Goal: Information Seeking & Learning: Learn about a topic

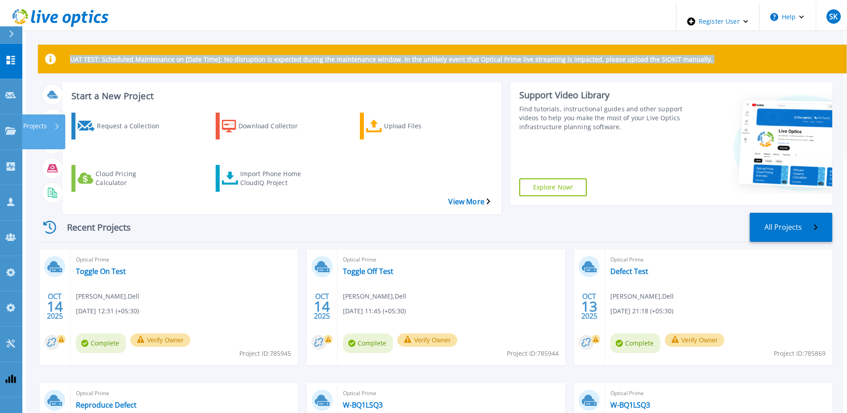
click at [0, 105] on html "Register User Help SK Dell Admin User Sachin Koshti Sachin.Koshti@dell.com Dell…" at bounding box center [423, 192] width 847 height 385
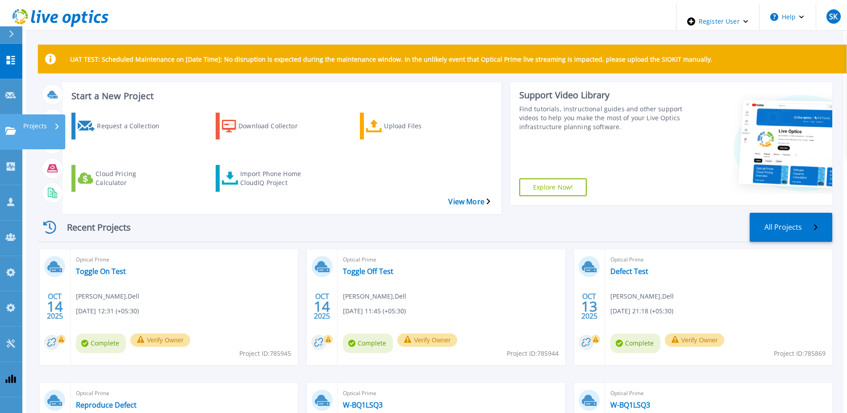
click at [5, 114] on link "Projects Projects" at bounding box center [11, 131] width 22 height 35
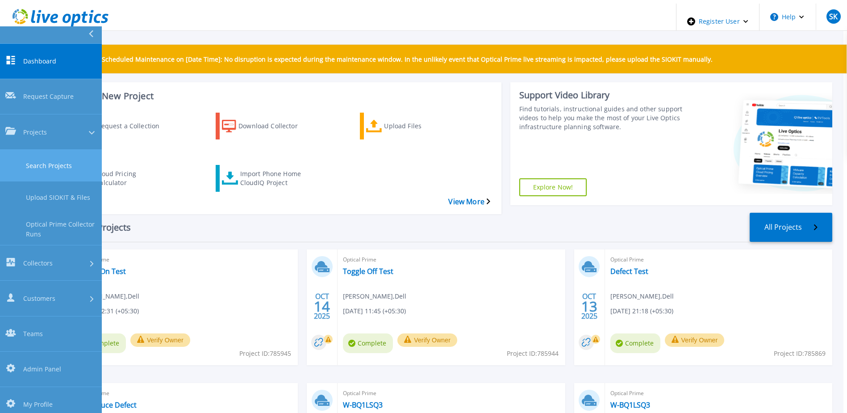
click at [29, 150] on link "Search Projects" at bounding box center [51, 166] width 102 height 32
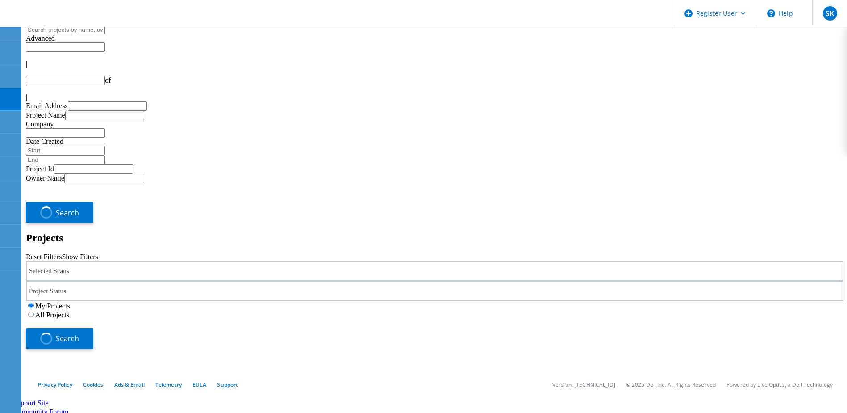
type input "1"
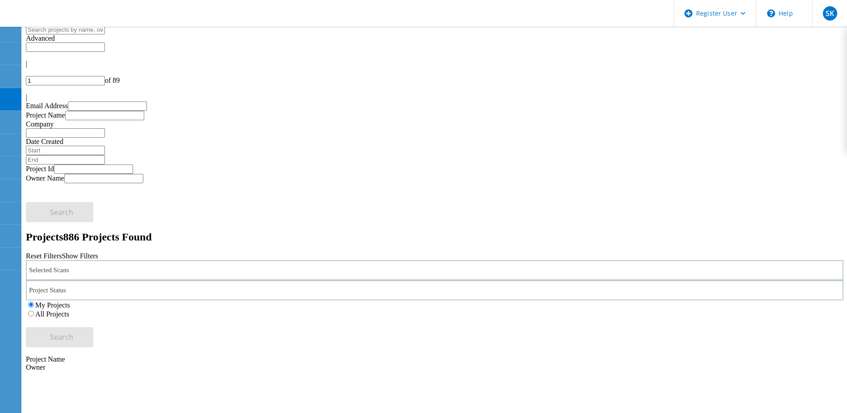
click at [234, 260] on div "Selected Scans" at bounding box center [434, 270] width 817 height 20
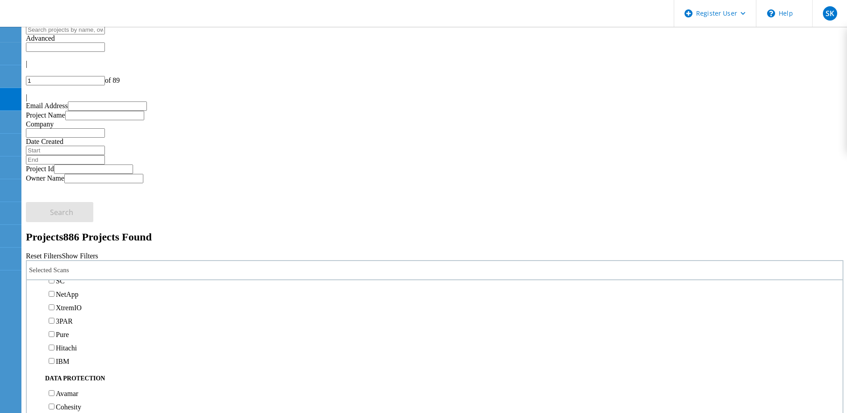
scroll to position [223, 0]
click at [89, 254] on label "PowerStore" at bounding box center [72, 258] width 33 height 8
click at [54, 255] on input "PowerStore" at bounding box center [52, 258] width 6 height 6
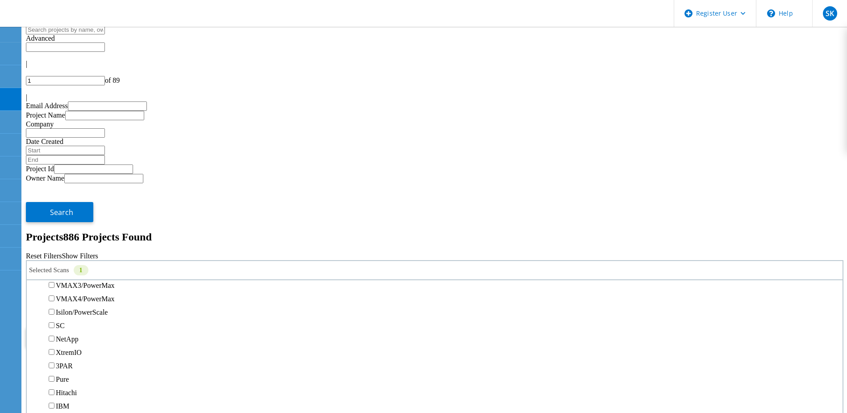
click at [93, 327] on button "Search" at bounding box center [59, 337] width 67 height 20
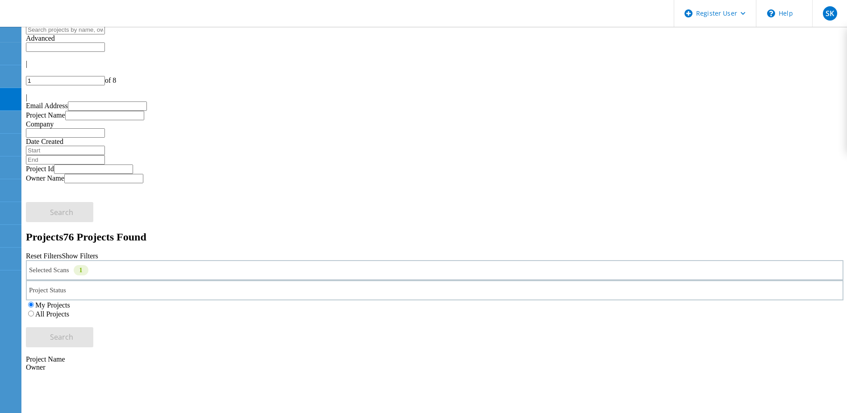
click at [13, 50] on icon at bounding box center [10, 54] width 11 height 8
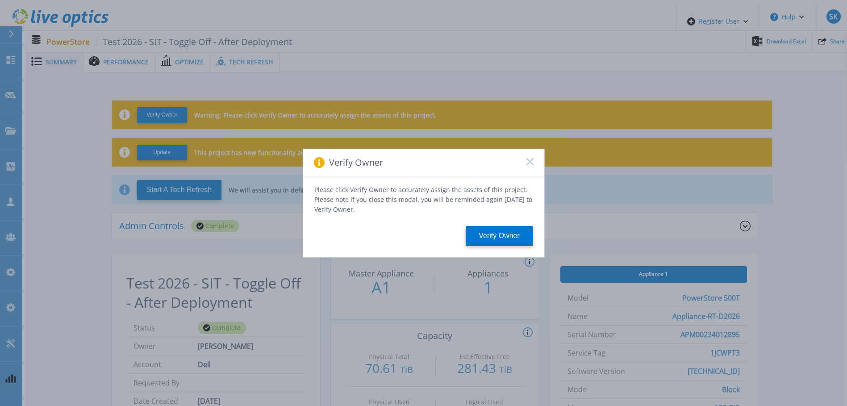
click at [528, 164] on rect at bounding box center [530, 162] width 8 height 8
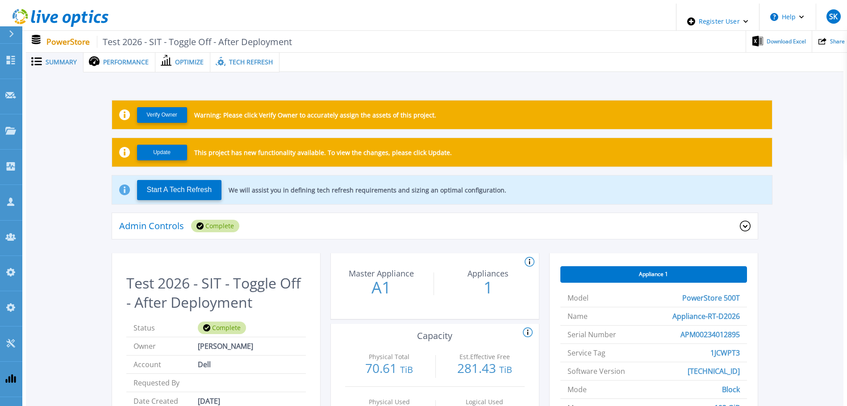
click at [194, 220] on div "Complete" at bounding box center [215, 226] width 48 height 13
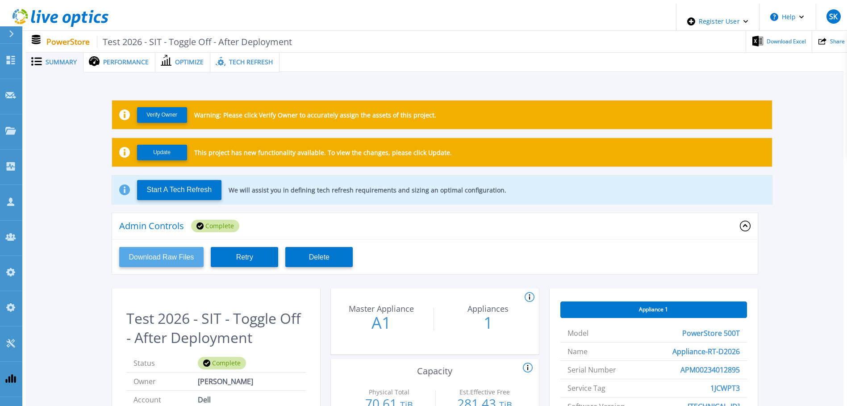
click at [159, 254] on button "Download Raw Files" at bounding box center [161, 257] width 85 height 20
click at [129, 59] on span "Performance" at bounding box center [126, 62] width 46 height 6
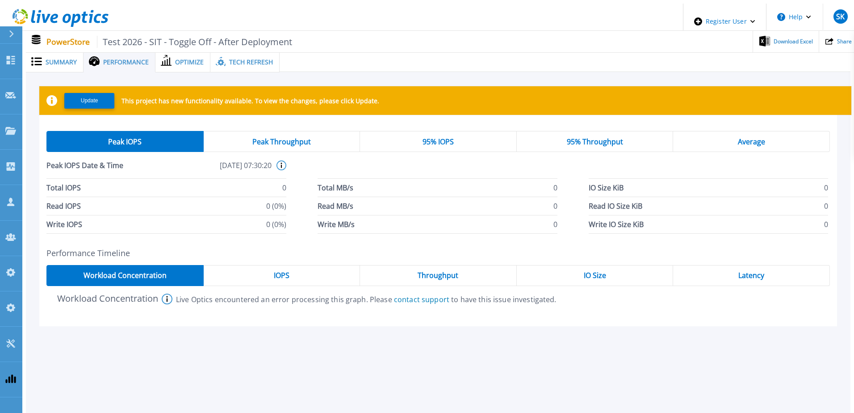
click at [297, 141] on span "Peak Throughput" at bounding box center [281, 141] width 58 height 7
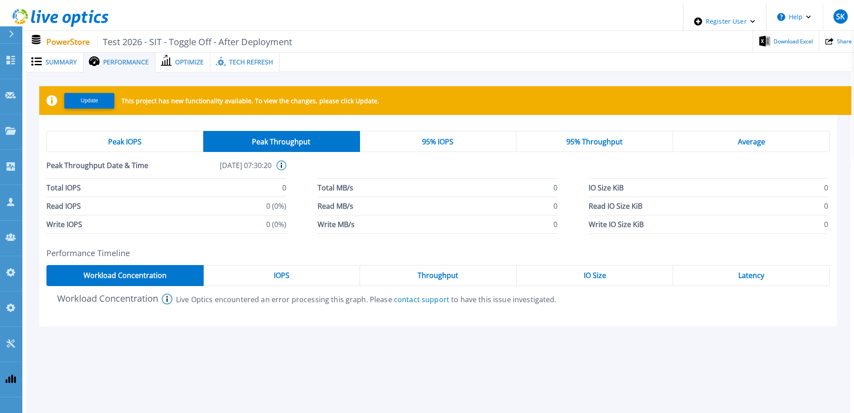
click at [442, 138] on span "95% IOPS" at bounding box center [437, 141] width 31 height 7
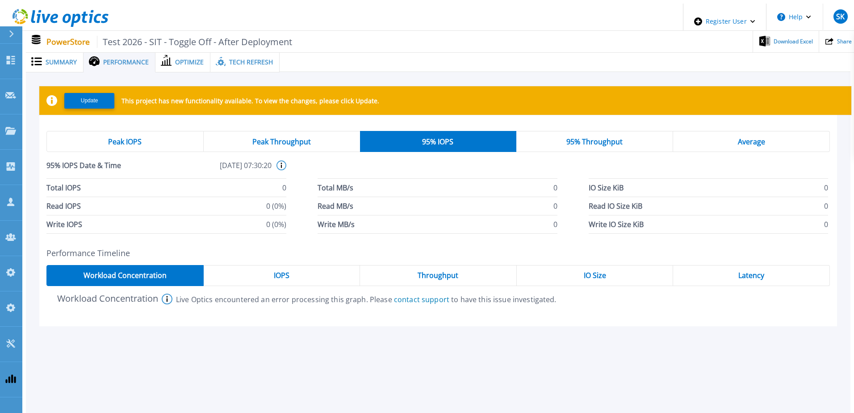
click at [599, 138] on span "95% Throughput" at bounding box center [594, 141] width 56 height 7
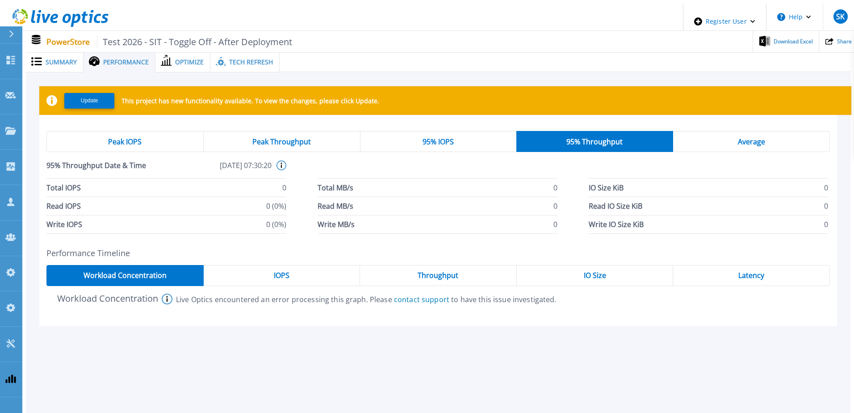
click at [727, 137] on div "Average" at bounding box center [751, 141] width 157 height 21
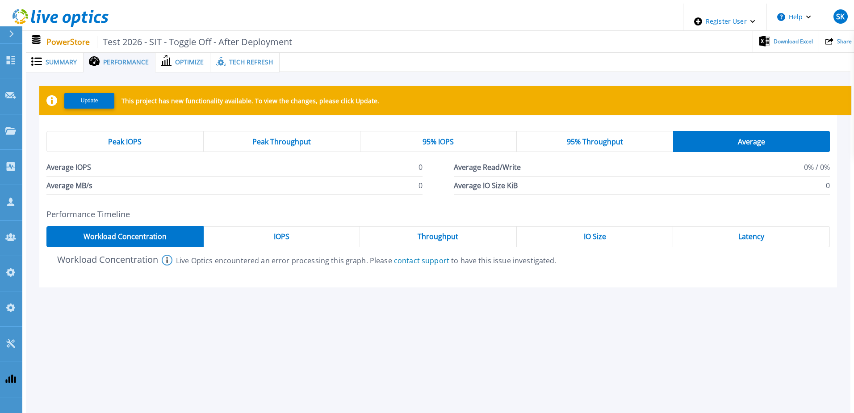
click at [136, 126] on div "Peak IOPS Peak Throughput 95% IOPS 95% Throughput Average Average IOPS 0 Averag…" at bounding box center [437, 163] width 797 height 78
click at [136, 138] on span "Peak IOPS" at bounding box center [124, 141] width 33 height 7
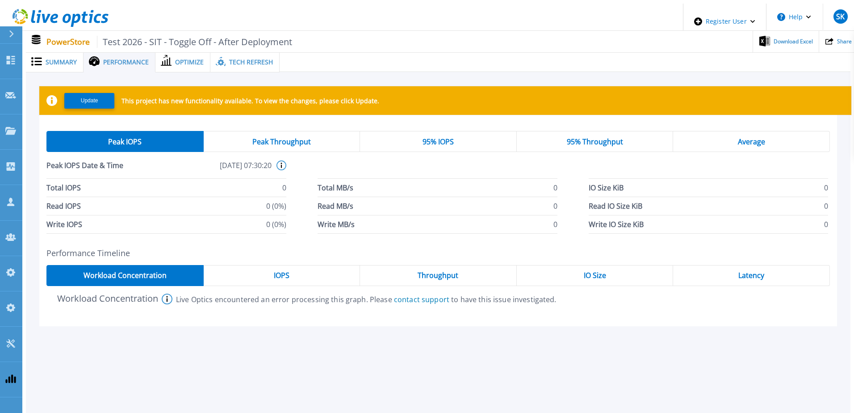
click at [183, 60] on span "Optimize" at bounding box center [189, 62] width 29 height 6
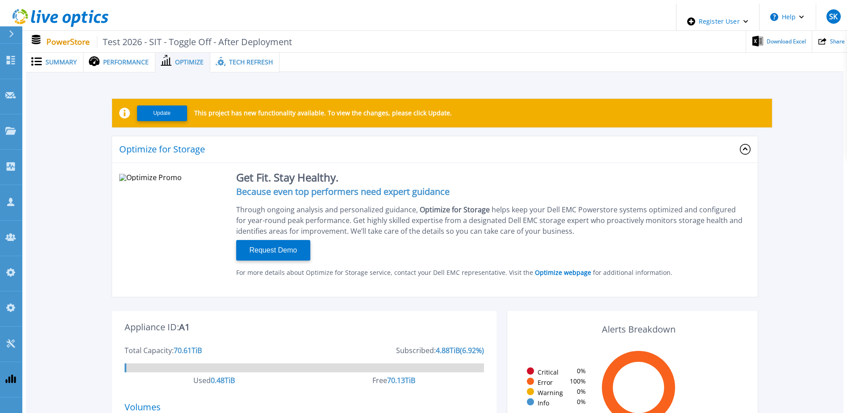
click at [230, 62] on span "Tech Refresh" at bounding box center [251, 62] width 44 height 6
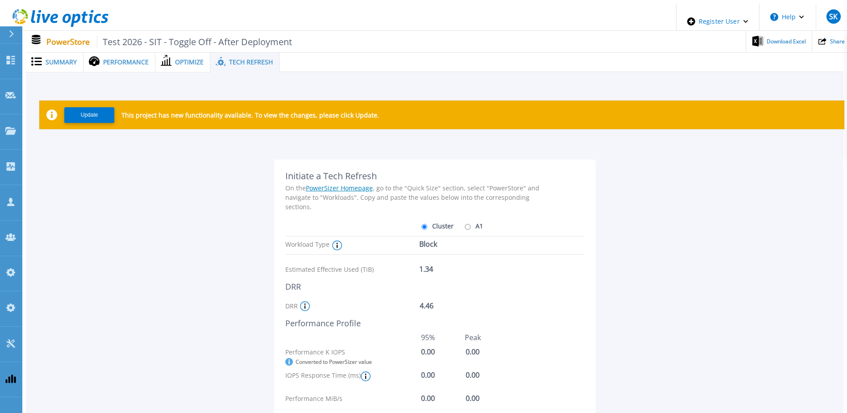
click at [182, 59] on span "Optimize" at bounding box center [189, 62] width 29 height 6
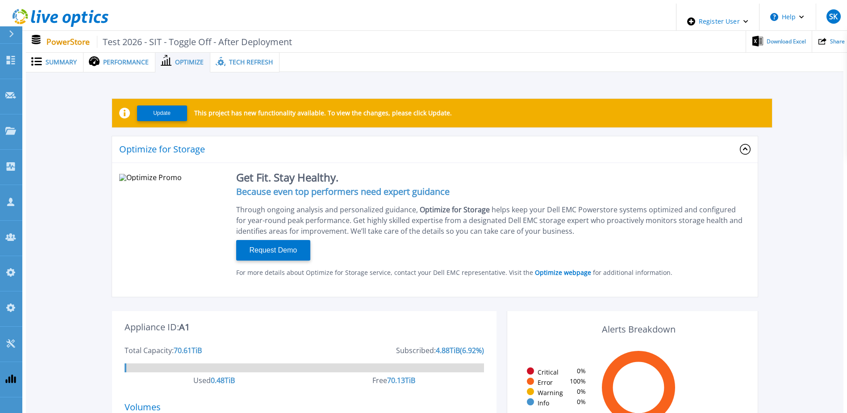
click at [106, 60] on span "Performance" at bounding box center [126, 62] width 46 height 6
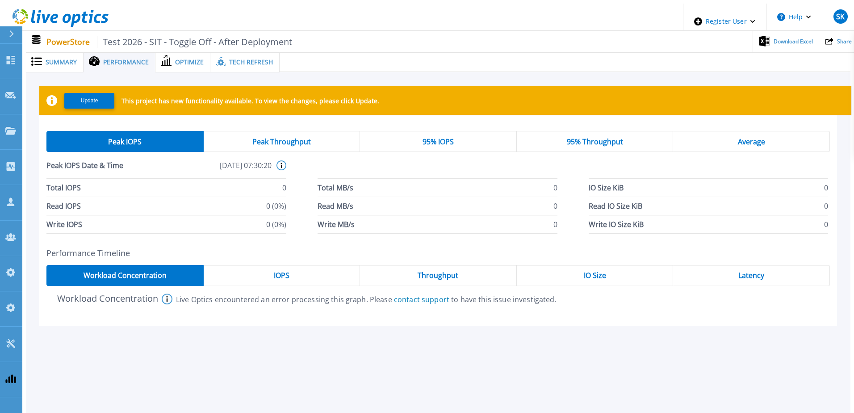
click at [46, 59] on span "Summary" at bounding box center [61, 62] width 31 height 6
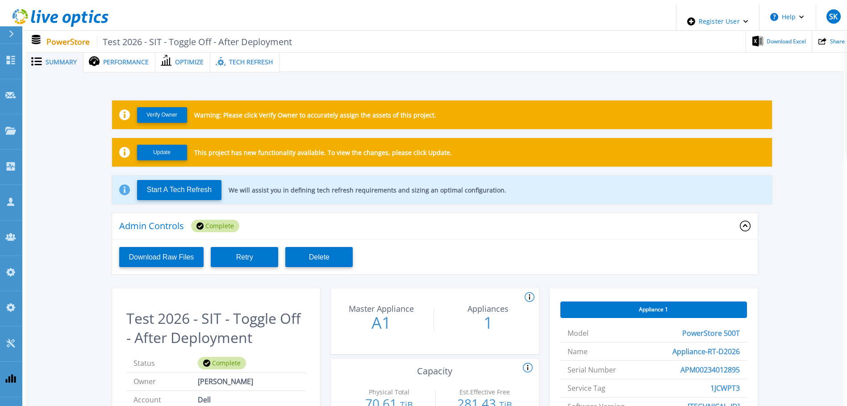
click at [123, 53] on div "Performance" at bounding box center [119, 62] width 72 height 21
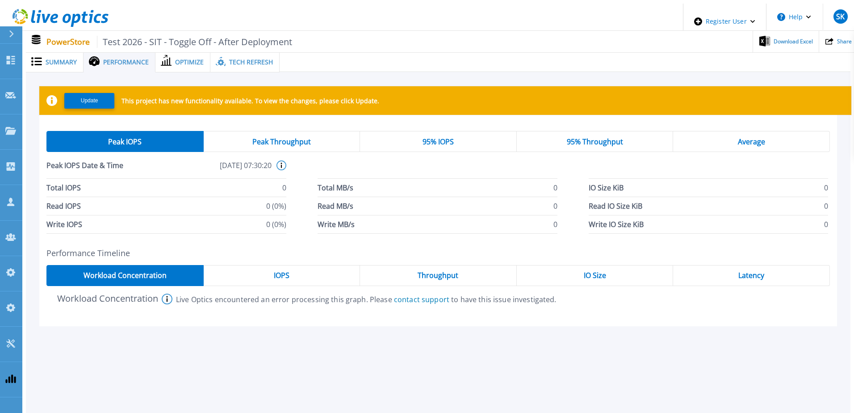
click at [281, 162] on icon at bounding box center [281, 165] width 10 height 10
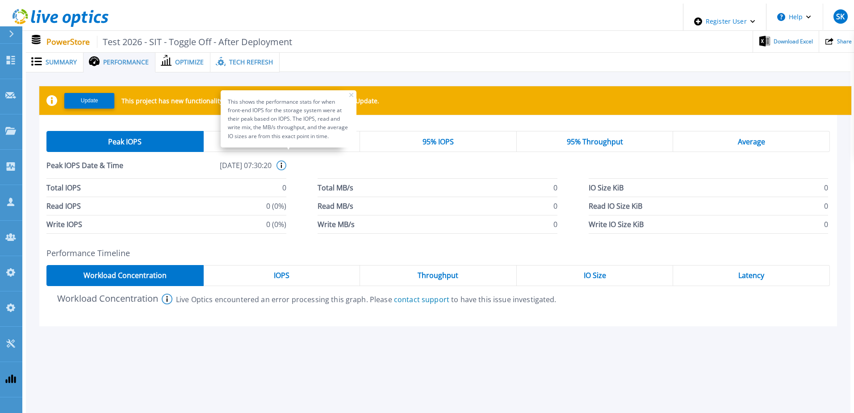
click at [166, 293] on icon at bounding box center [167, 298] width 11 height 11
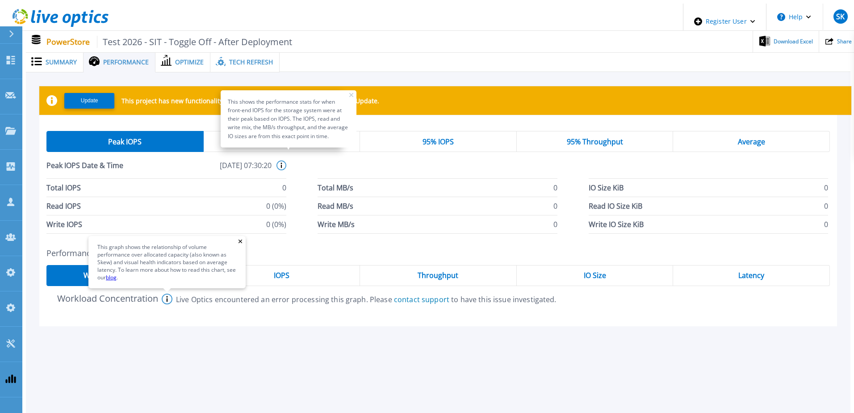
click at [238, 240] on icon at bounding box center [240, 241] width 4 height 4
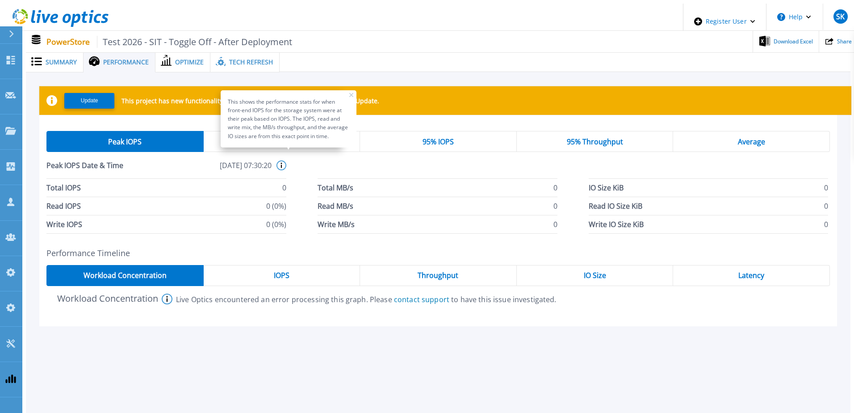
click at [349, 93] on icon at bounding box center [351, 95] width 4 height 4
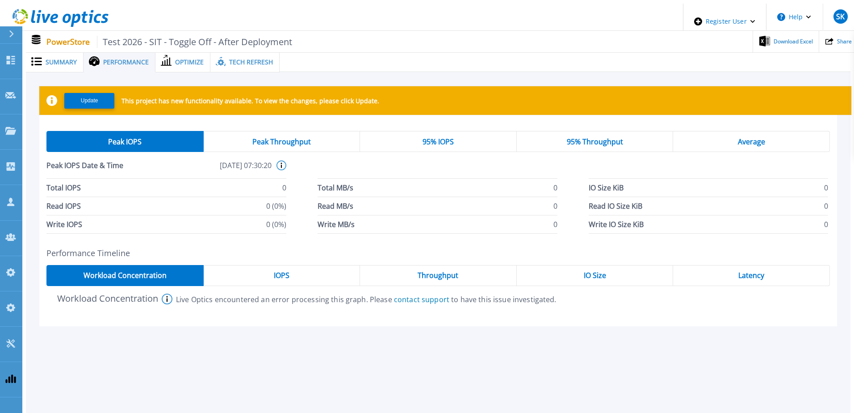
click at [54, 59] on span "Summary" at bounding box center [61, 62] width 31 height 6
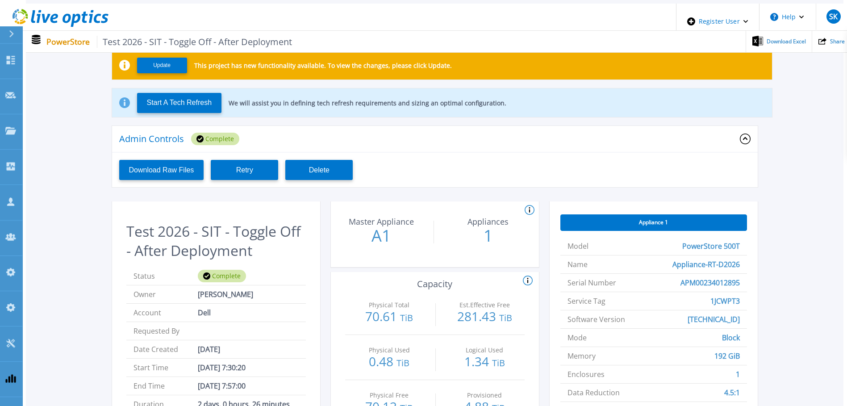
scroll to position [87, 0]
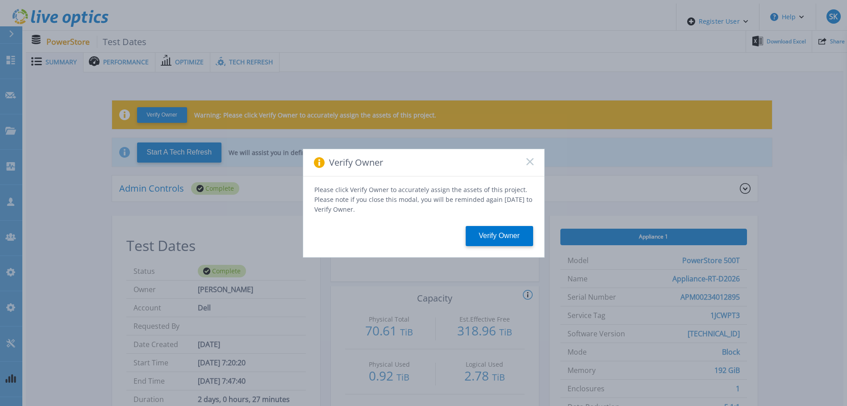
click at [529, 162] on icon at bounding box center [529, 161] width 7 height 7
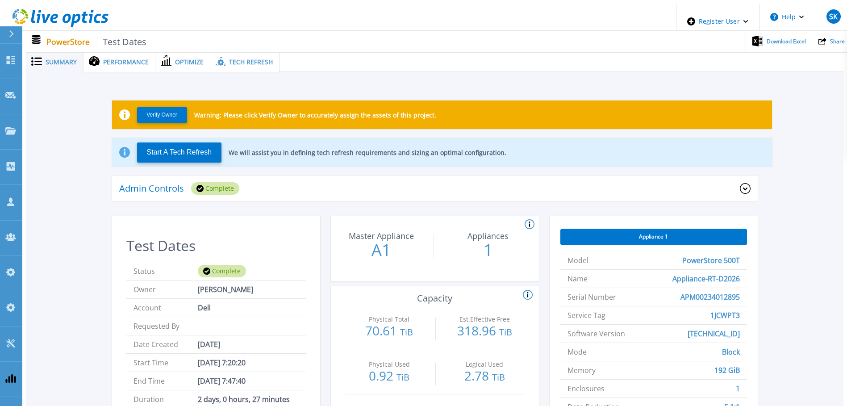
click at [119, 63] on div "Performance" at bounding box center [119, 62] width 72 height 21
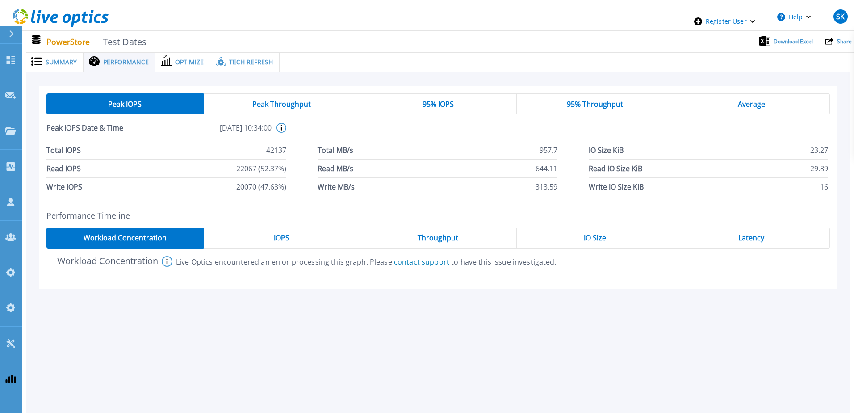
click at [274, 106] on div "Peak Throughput" at bounding box center [282, 103] width 157 height 21
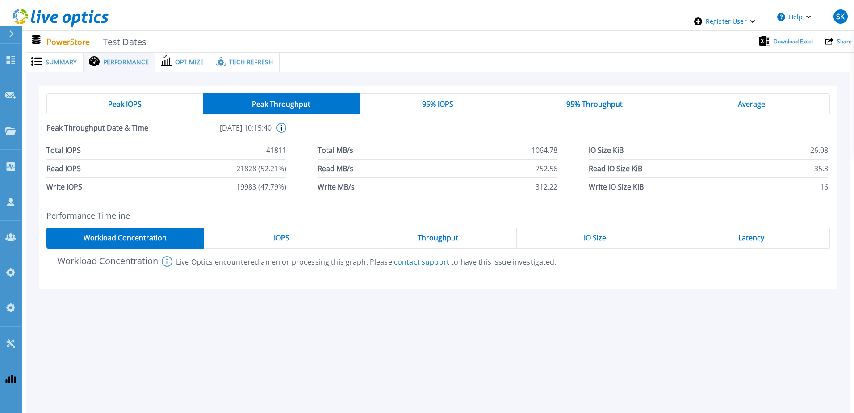
click at [418, 103] on div "95% IOPS" at bounding box center [438, 103] width 157 height 21
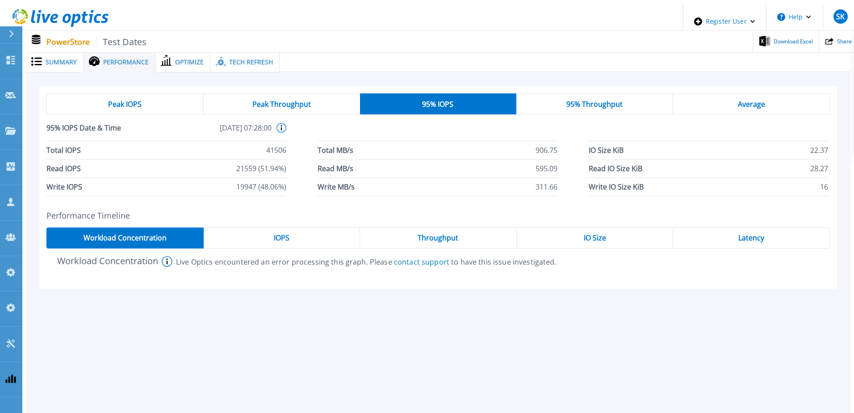
click at [566, 106] on div "95% Throughput" at bounding box center [594, 103] width 157 height 21
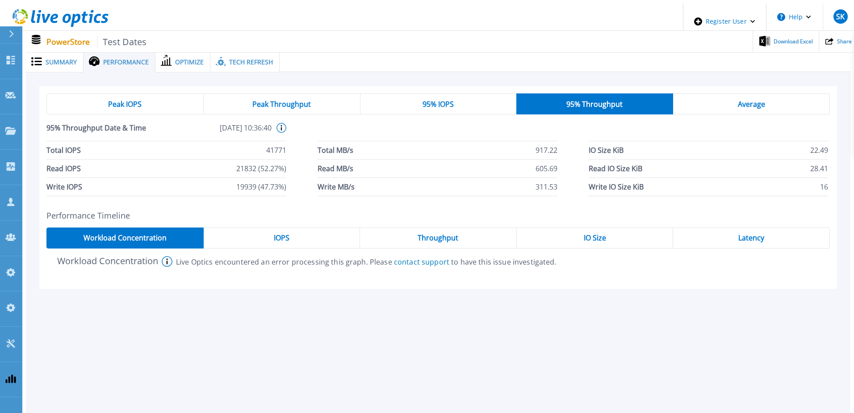
click at [722, 101] on div "Average" at bounding box center [751, 103] width 157 height 21
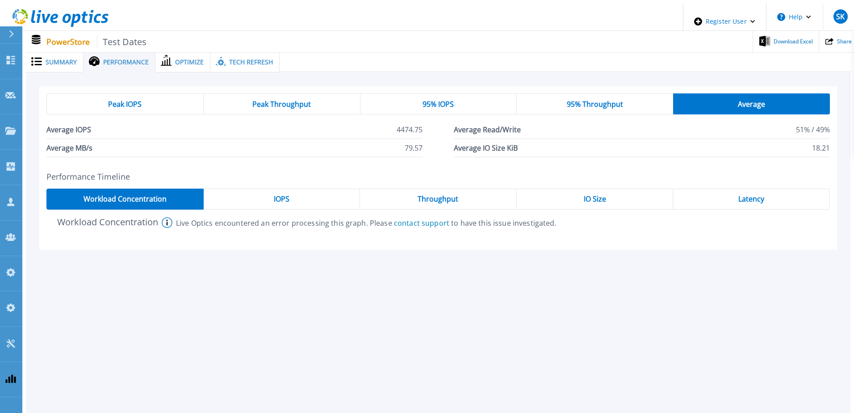
click at [177, 61] on span "Optimize" at bounding box center [189, 62] width 29 height 6
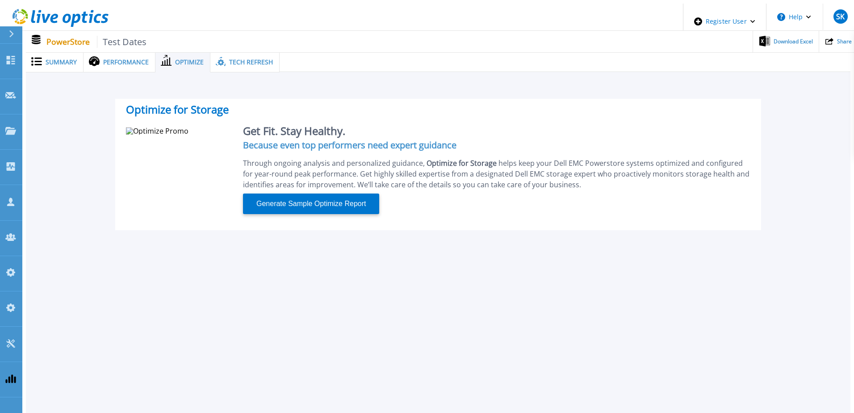
click at [236, 59] on span "Tech Refresh" at bounding box center [251, 62] width 44 height 6
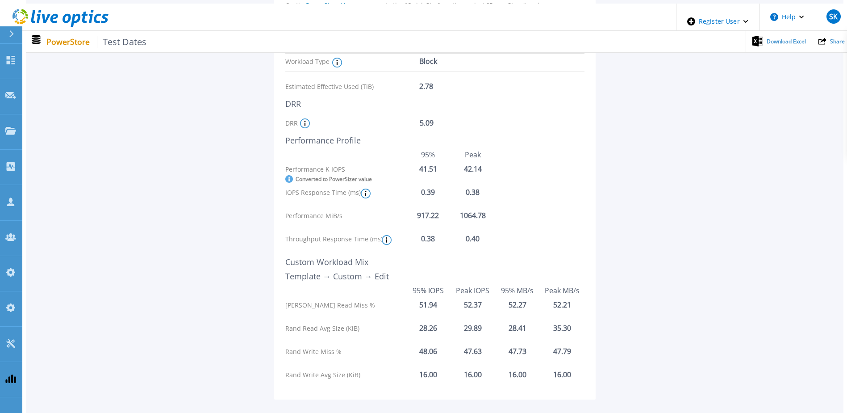
scroll to position [197, 0]
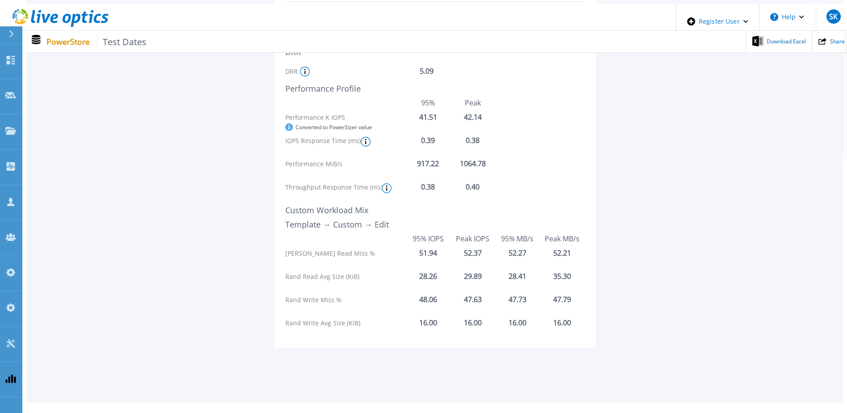
click at [367, 138] on icon at bounding box center [366, 142] width 10 height 10
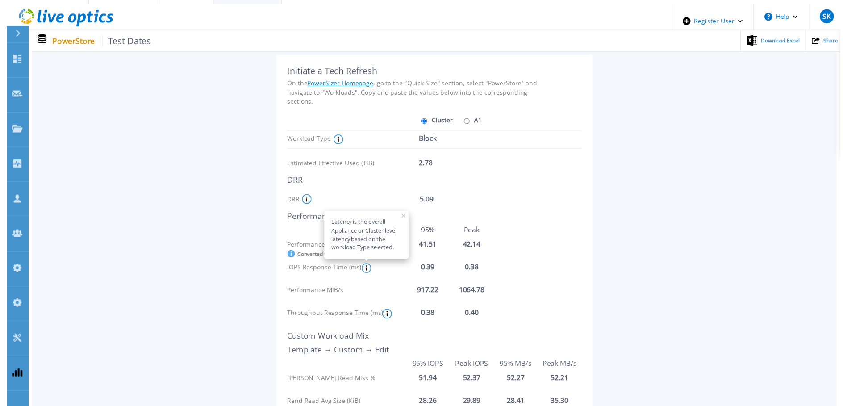
scroll to position [0, 0]
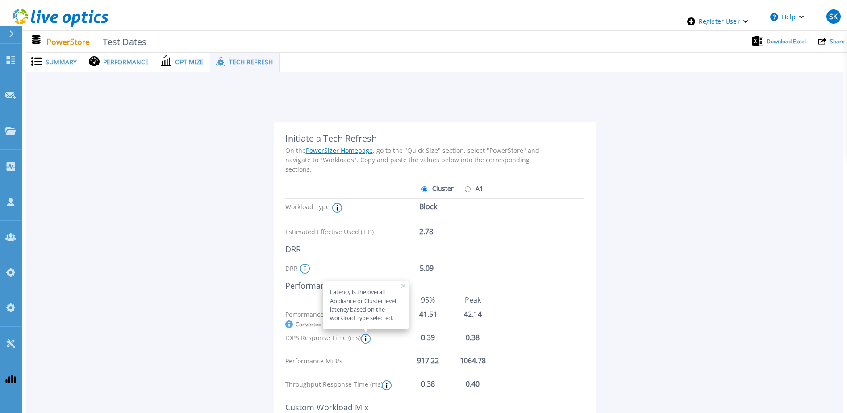
click at [166, 55] on icon at bounding box center [166, 60] width 11 height 11
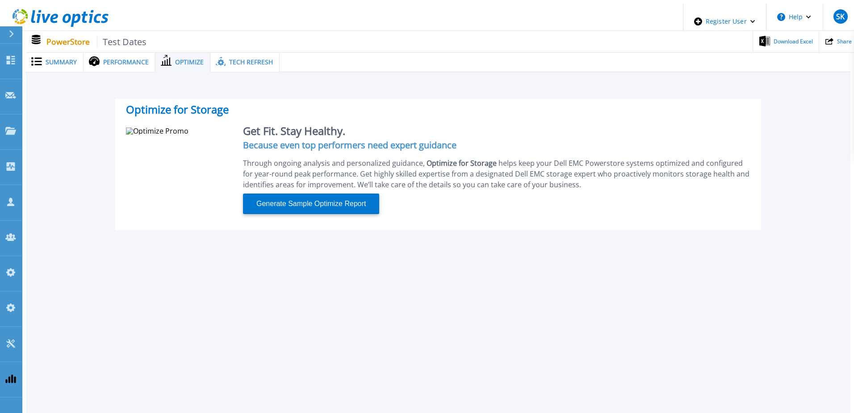
click at [119, 52] on div "Performance" at bounding box center [119, 62] width 72 height 21
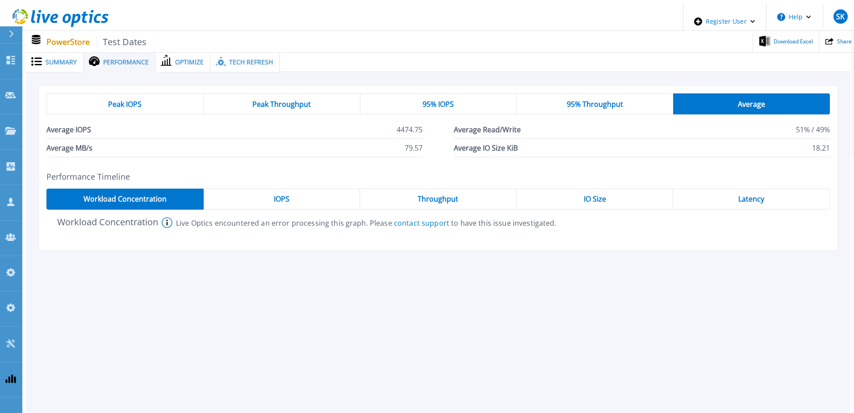
click at [123, 100] on span "Peak IOPS" at bounding box center [124, 103] width 33 height 7
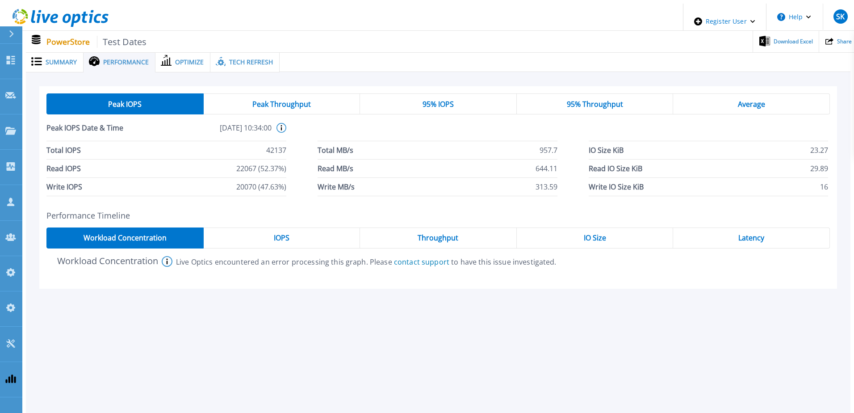
click at [319, 101] on div "Peak Throughput" at bounding box center [282, 103] width 157 height 21
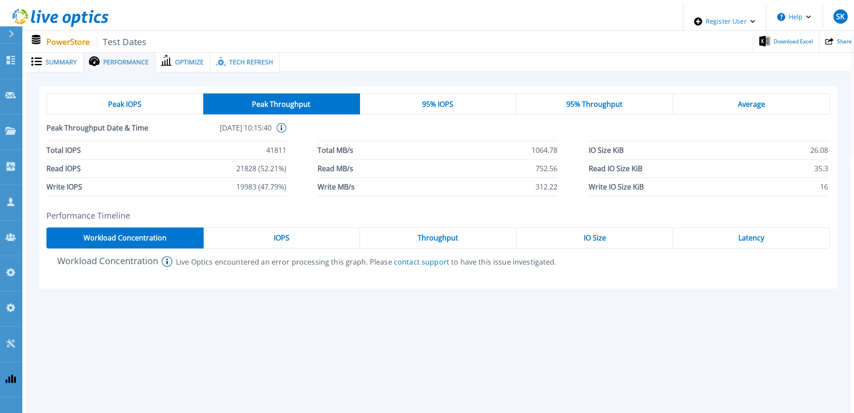
click at [464, 101] on div "95% IOPS" at bounding box center [438, 103] width 157 height 21
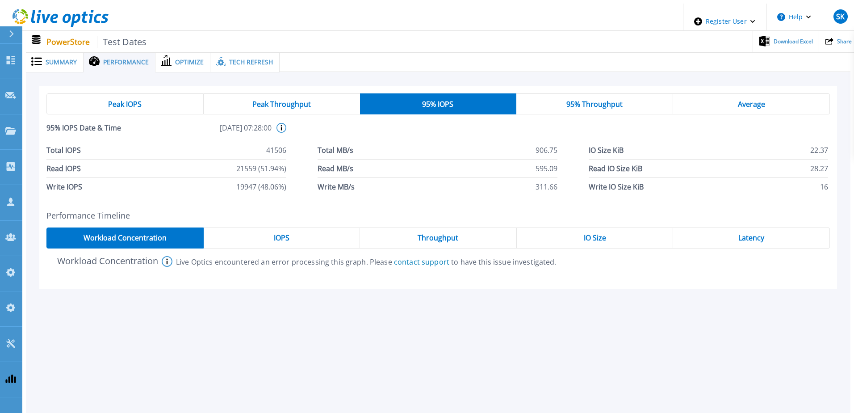
click at [653, 98] on div "95% Throughput" at bounding box center [594, 103] width 157 height 21
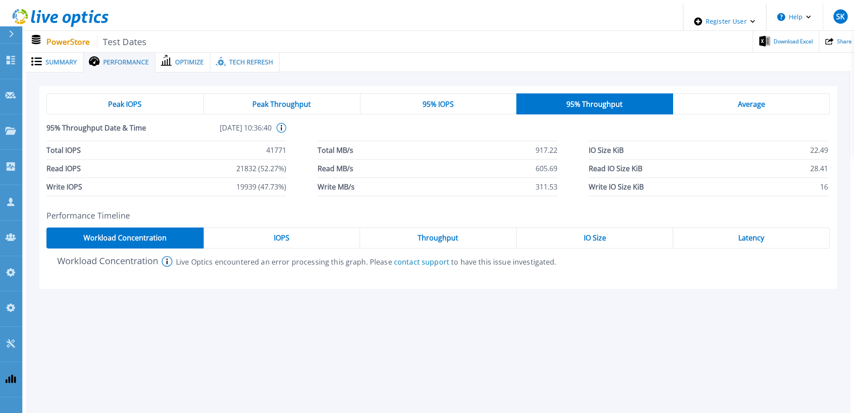
click at [739, 100] on div "Average" at bounding box center [751, 103] width 157 height 21
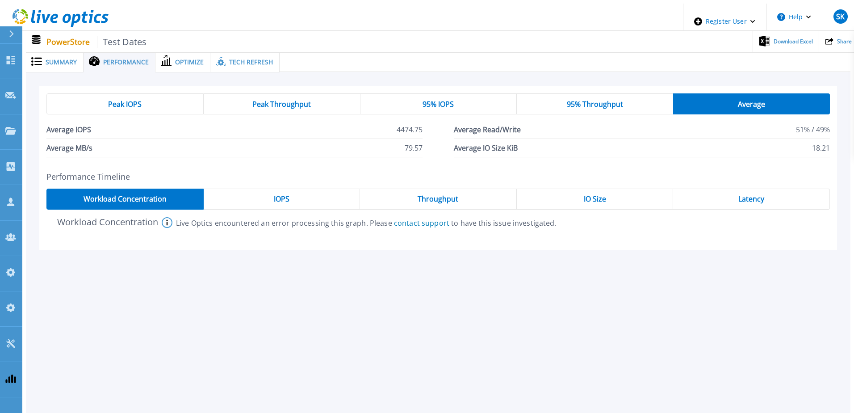
click at [114, 101] on span "Peak IOPS" at bounding box center [124, 103] width 33 height 7
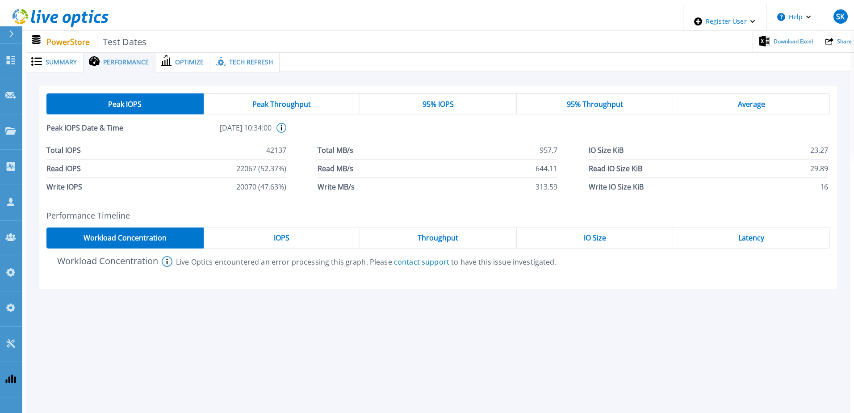
click at [66, 66] on div "Summary" at bounding box center [55, 62] width 58 height 21
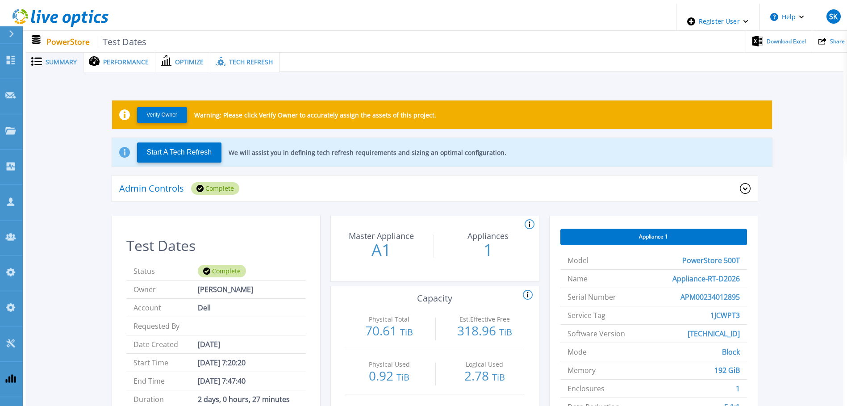
click at [179, 176] on div "Admin Controls Complete" at bounding box center [435, 188] width 646 height 27
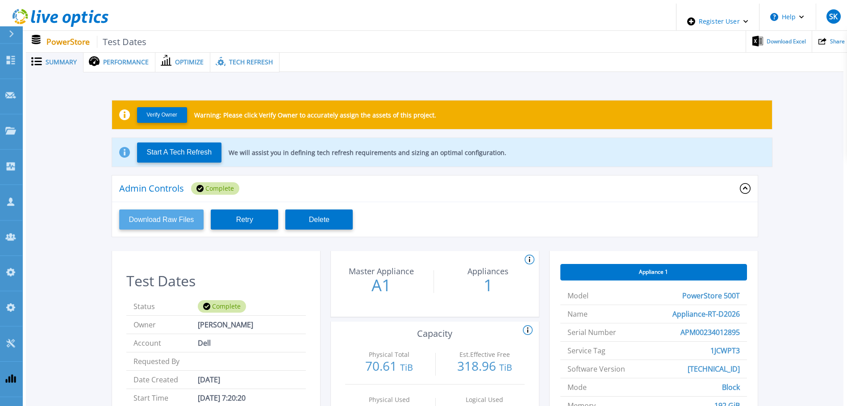
click at [166, 215] on button "Download Raw Files" at bounding box center [161, 219] width 85 height 20
click at [232, 59] on span "Tech Refresh" at bounding box center [251, 62] width 44 height 6
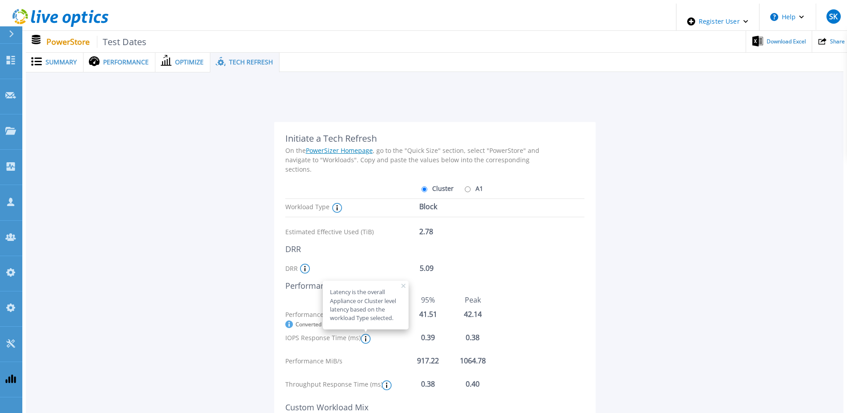
click at [384, 263] on div "For Powerstore versions <4.1, this is the Appliance/Cluster Global DRR. For Pow…" at bounding box center [360, 268] width 120 height 10
click at [402, 283] on rect at bounding box center [403, 285] width 4 height 4
click at [465, 186] on input "A1" at bounding box center [468, 189] width 6 height 6
radio input "true"
click at [429, 183] on label "Cluster" at bounding box center [436, 188] width 34 height 16
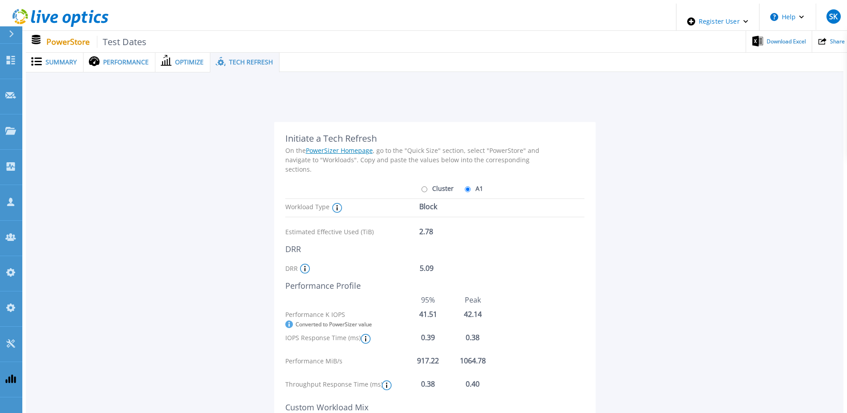
click at [427, 186] on input "Cluster" at bounding box center [424, 189] width 6 height 6
radio input "true"
radio input "false"
click at [59, 60] on span "Summary" at bounding box center [61, 62] width 31 height 6
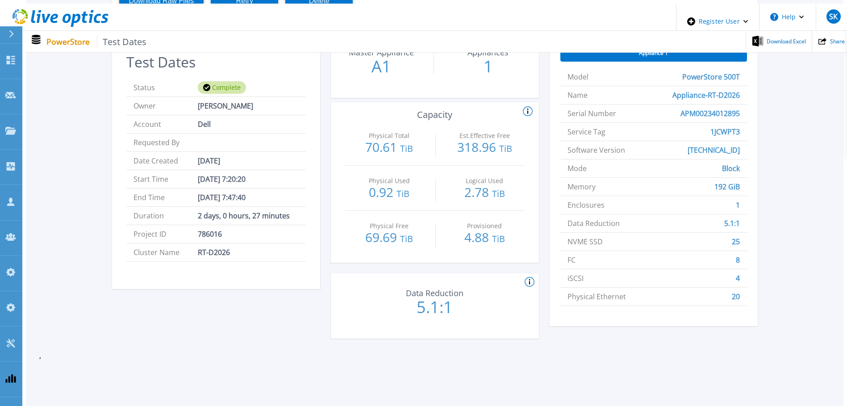
scroll to position [228, 0]
